Goal: Information Seeking & Learning: Learn about a topic

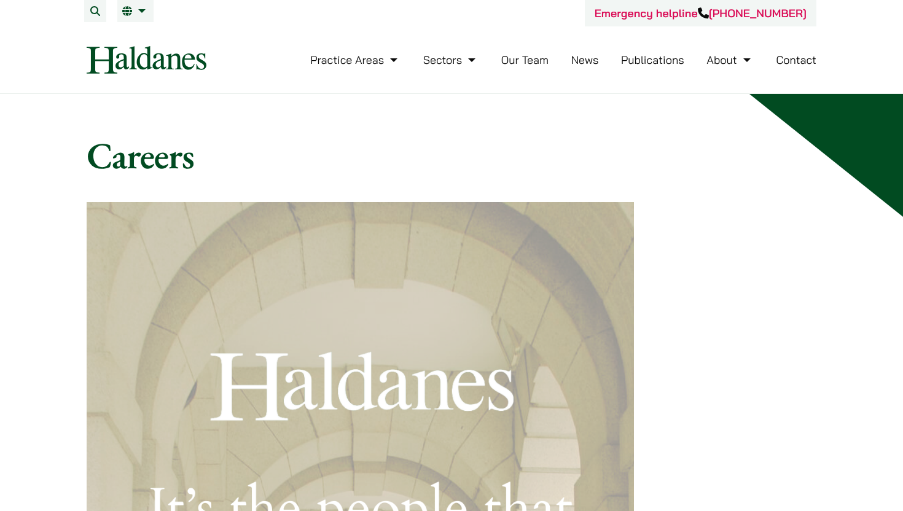
scroll to position [7, 0]
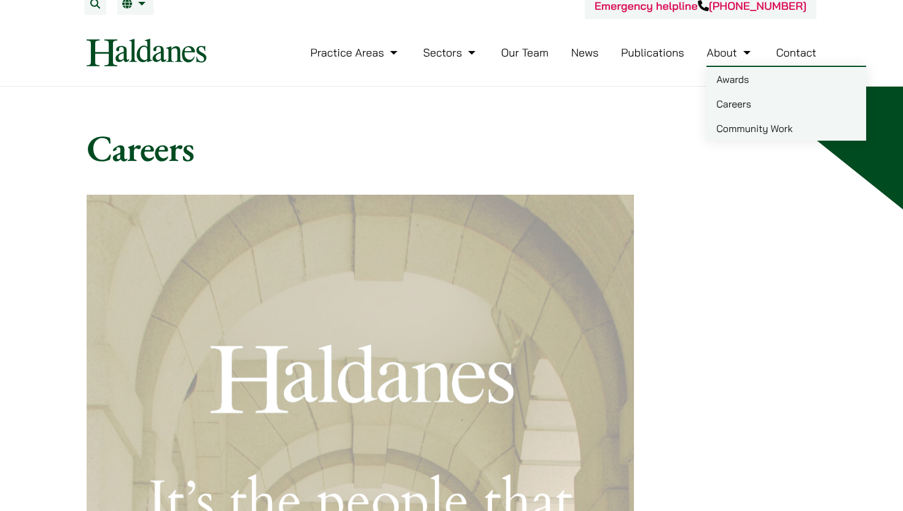
click at [758, 98] on link "Careers" at bounding box center [786, 103] width 160 height 25
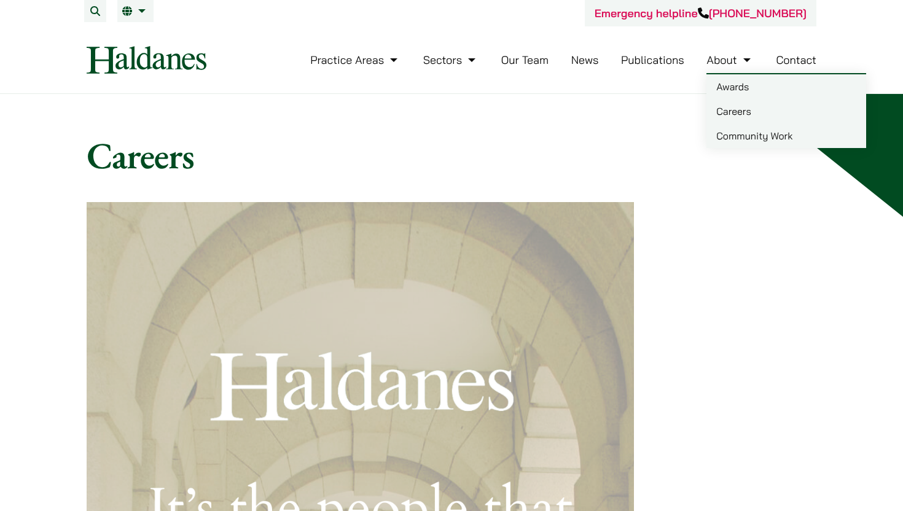
click at [721, 65] on link "About" at bounding box center [729, 60] width 47 height 14
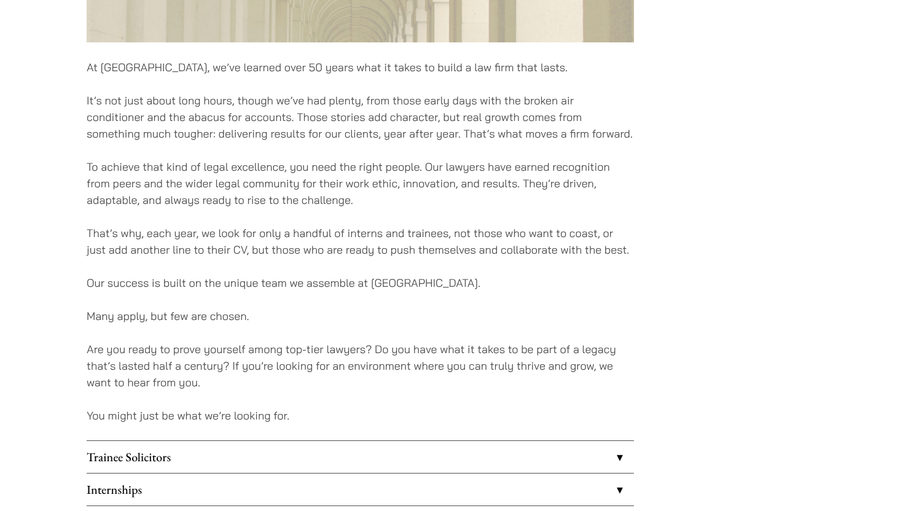
scroll to position [903, 0]
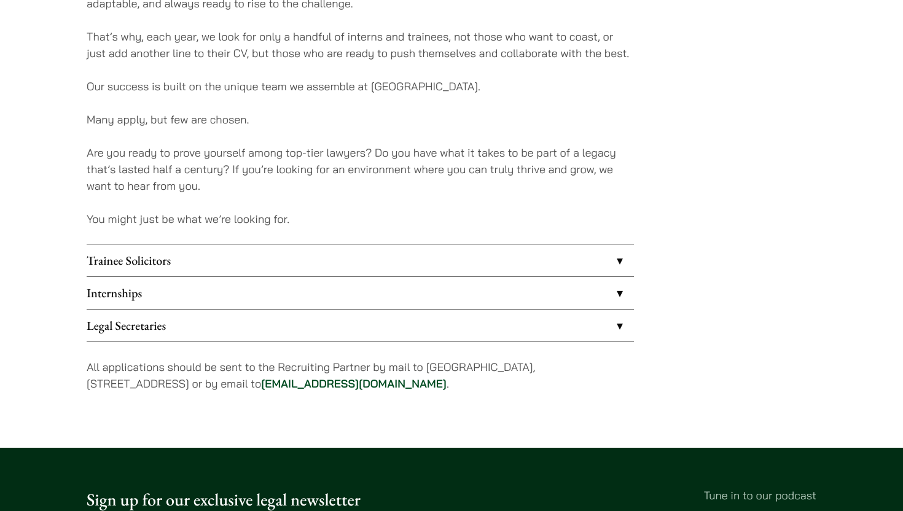
click at [153, 295] on link "Internships" at bounding box center [360, 293] width 547 height 32
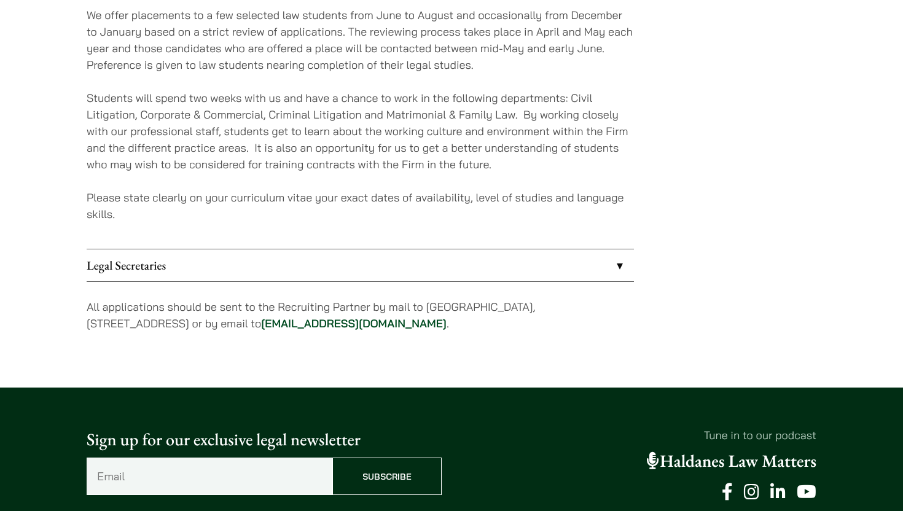
click at [192, 261] on link "Legal Secretaries" at bounding box center [360, 265] width 547 height 32
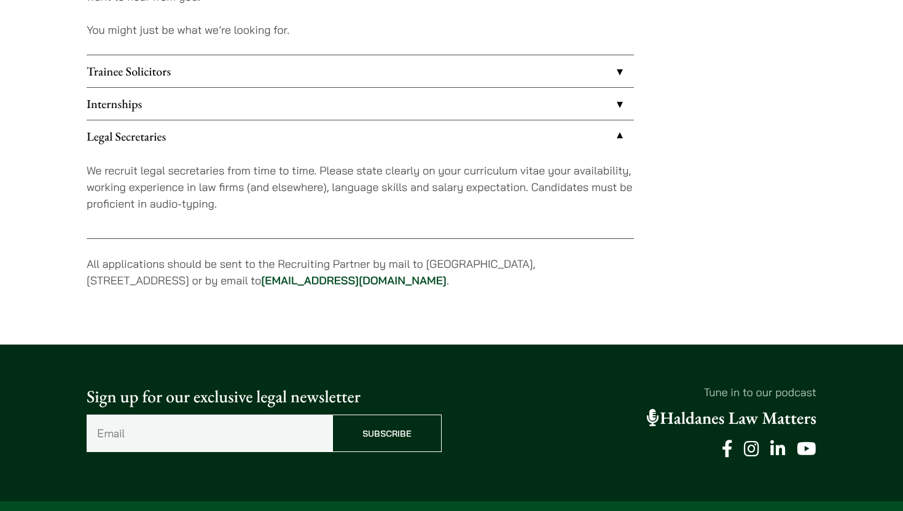
scroll to position [1063, 0]
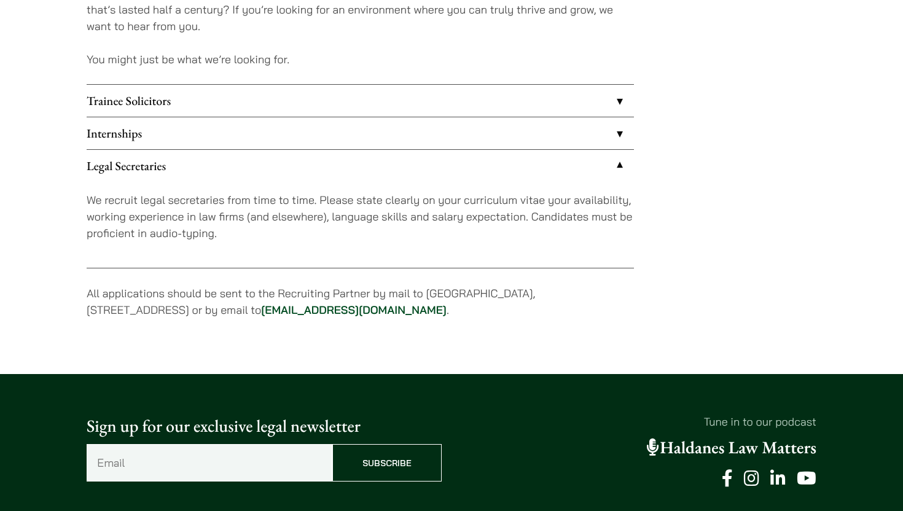
click at [359, 247] on div "We recruit legal secretaries from time to time. Please state clearly on your cu…" at bounding box center [360, 225] width 547 height 86
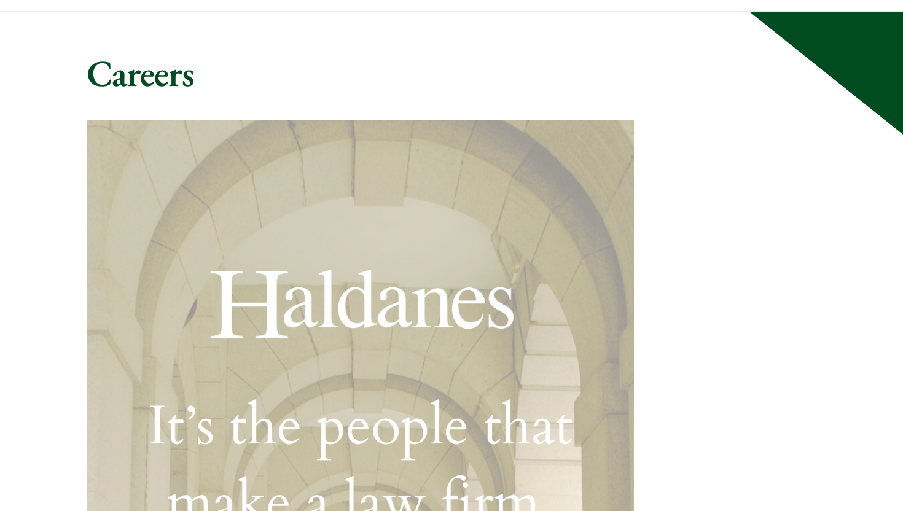
scroll to position [0, 0]
